Goal: Transaction & Acquisition: Purchase product/service

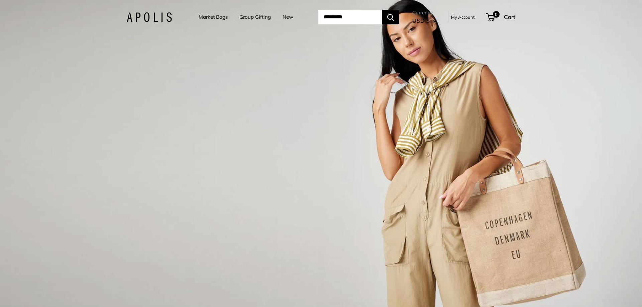
click at [209, 17] on link "Market Bags" at bounding box center [213, 16] width 29 height 9
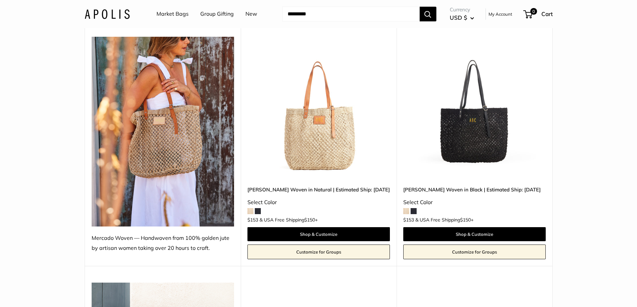
scroll to position [67, 0]
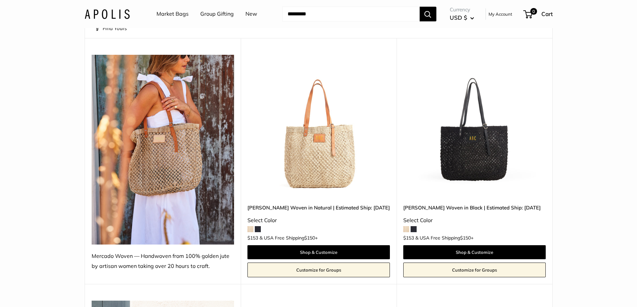
click at [250, 14] on link "New" at bounding box center [251, 14] width 12 height 10
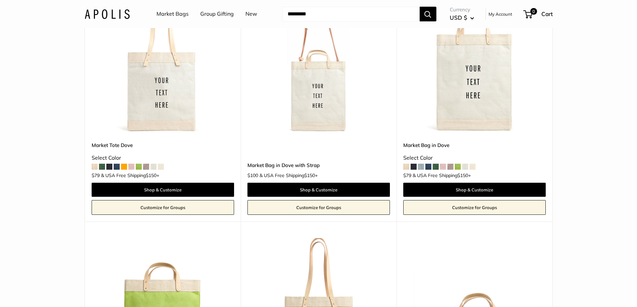
scroll to position [1237, 0]
